Goal: Information Seeking & Learning: Learn about a topic

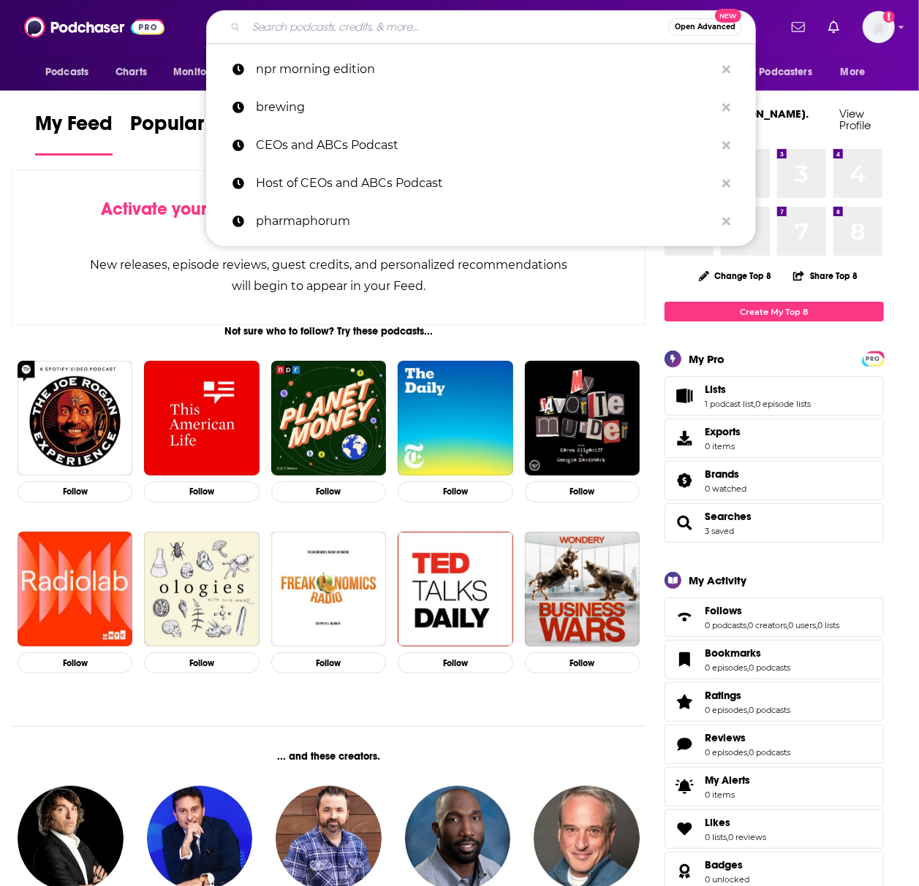
click at [323, 24] on input "Search podcasts, credits, & more..." at bounding box center [457, 26] width 422 height 23
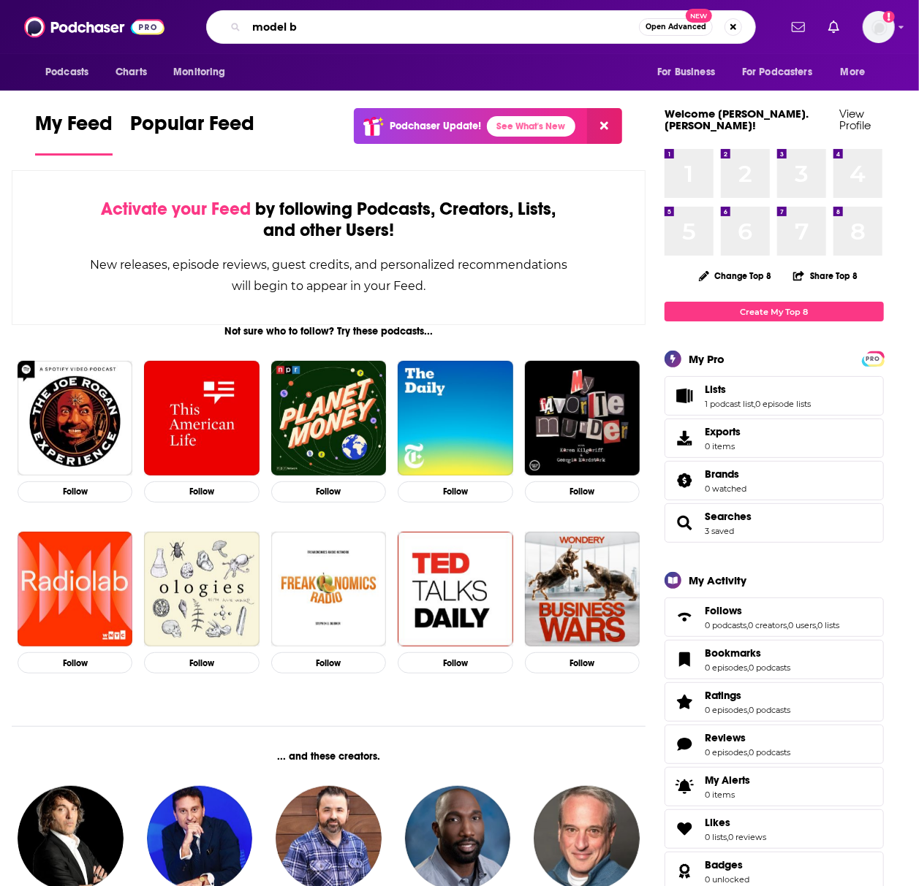
type input "model b"
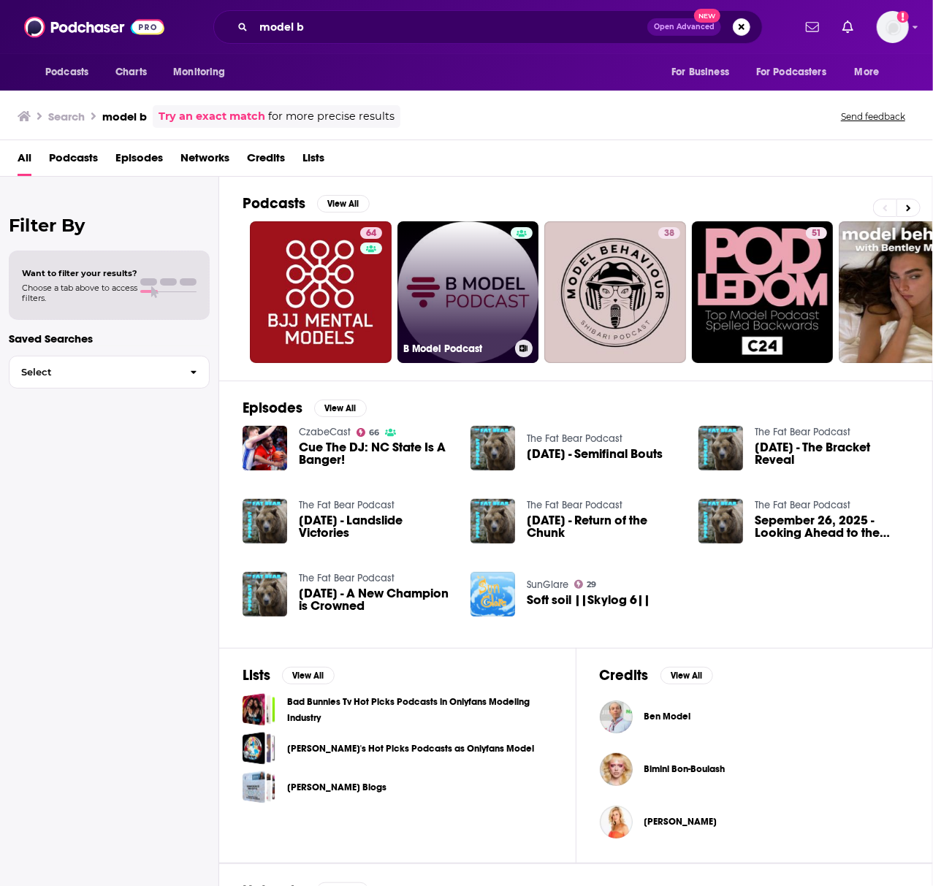
click at [452, 325] on link "B Model Podcast" at bounding box center [469, 292] width 142 height 142
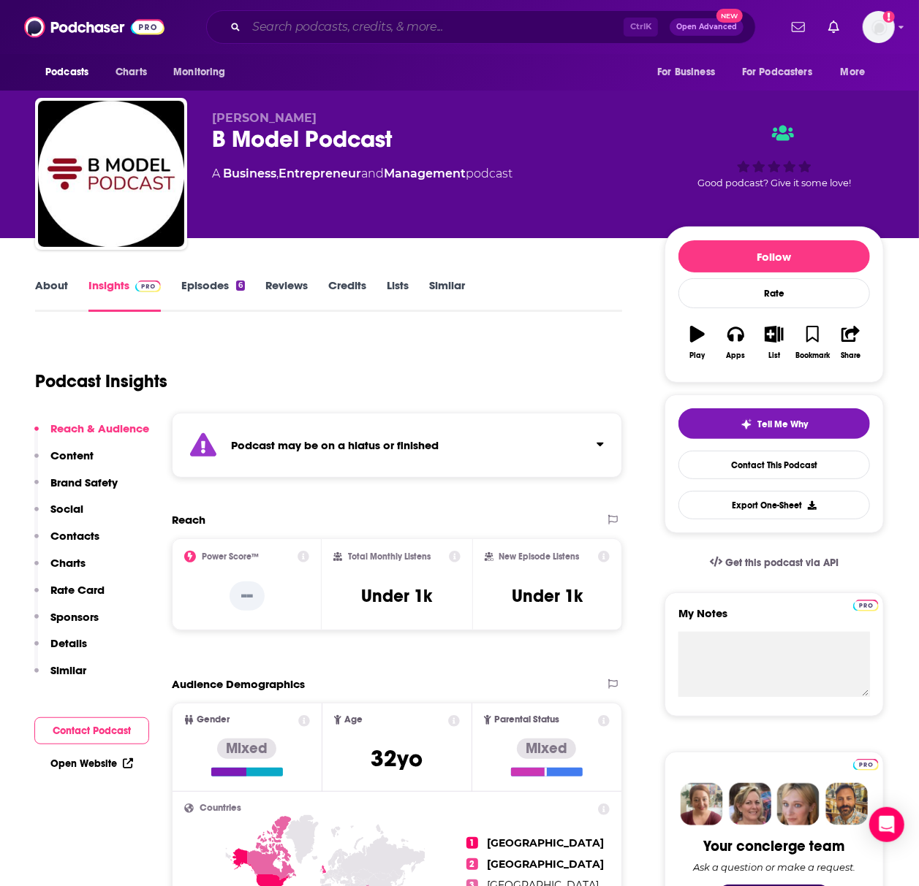
click at [362, 30] on input "Search podcasts, credits, & more..." at bounding box center [434, 26] width 377 height 23
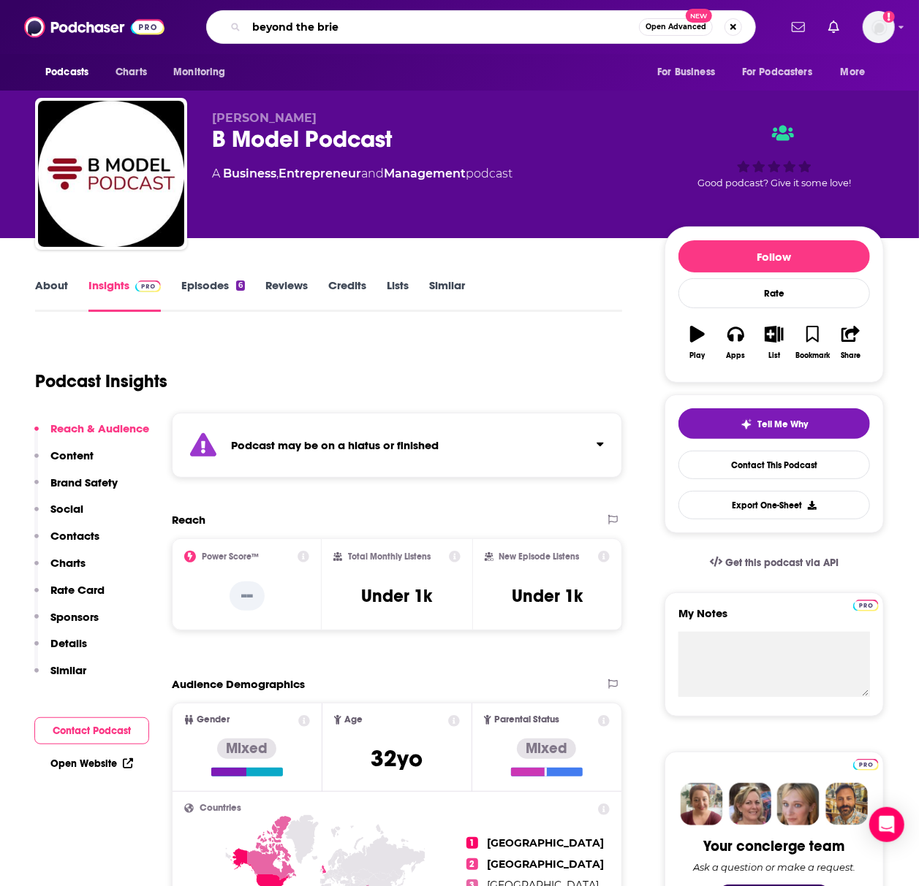
type input "beyond the brief"
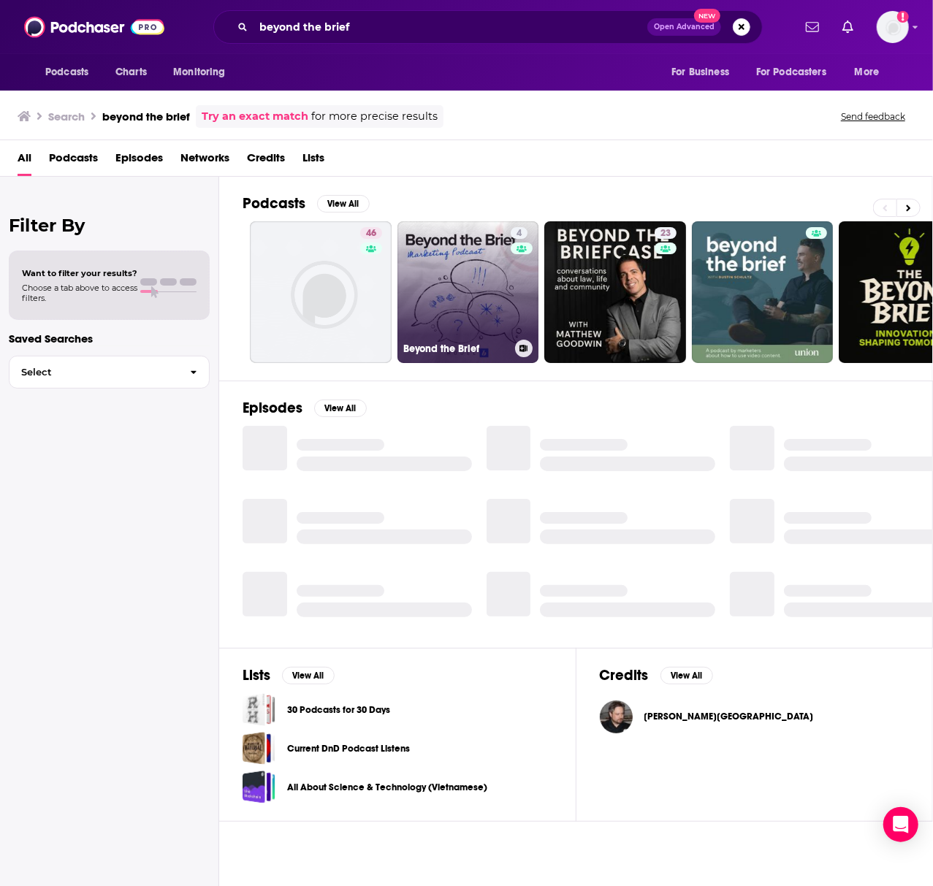
click at [431, 279] on link "4 Beyond the Brief" at bounding box center [469, 292] width 142 height 142
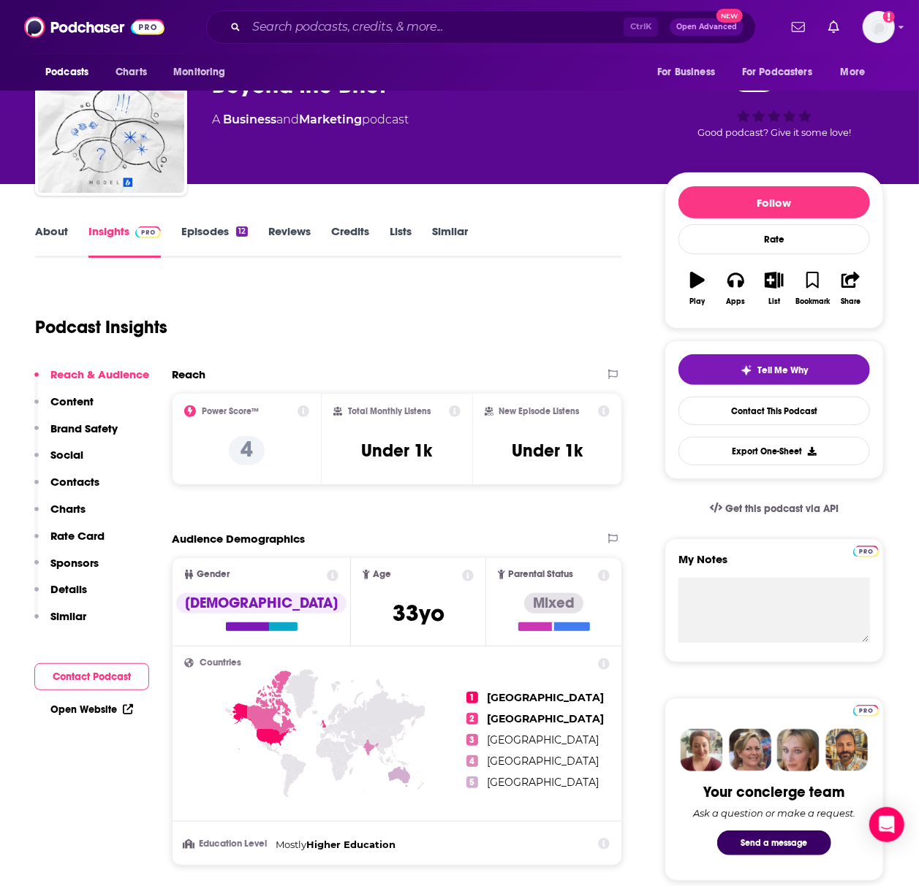
scroll to position [97, 0]
